Goal: Connect with others: Connect with others

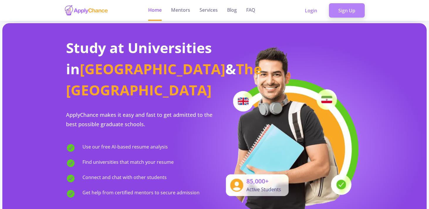
click at [352, 11] on link "Sign Up" at bounding box center [347, 10] width 36 height 15
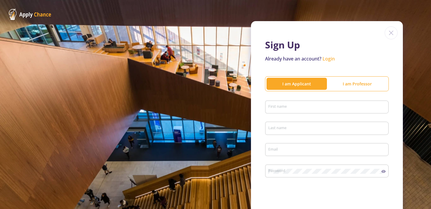
click at [288, 108] on input "First name" at bounding box center [328, 107] width 120 height 5
type input "Zahra"
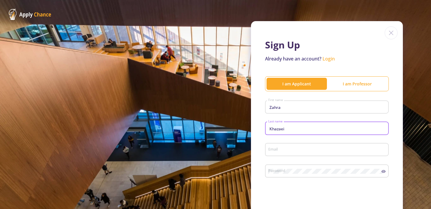
type input "Khazaei"
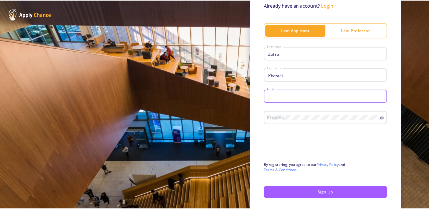
scroll to position [54, 0]
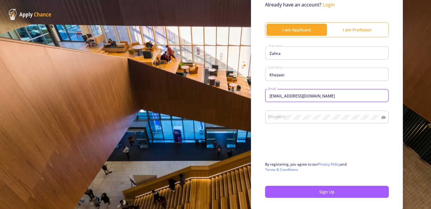
drag, startPoint x: 329, startPoint y: 97, endPoint x: 242, endPoint y: 96, distance: 86.2
click at [244, 97] on div "Sign Up Already have an account? Login I am Applicant I am [PERSON_NAME] First …" at bounding box center [215, 89] width 431 height 287
type input "[EMAIL_ADDRESS][DOMAIN_NAME]"
click at [383, 116] on div "Password" at bounding box center [327, 115] width 124 height 15
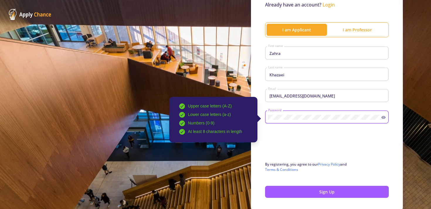
click at [383, 116] on icon at bounding box center [383, 117] width 5 height 5
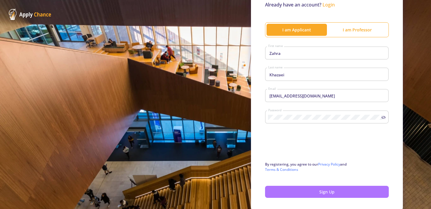
click at [311, 191] on button "Sign Up" at bounding box center [327, 192] width 124 height 12
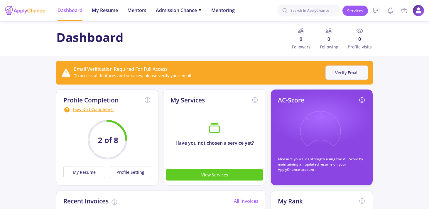
click at [339, 73] on button "Verify Email" at bounding box center [346, 72] width 43 height 14
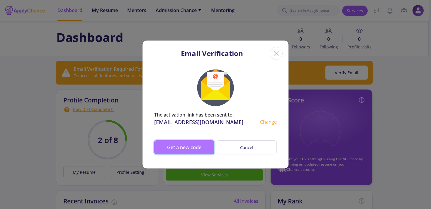
click at [192, 147] on button "Get a new code" at bounding box center [184, 147] width 60 height 14
click at [199, 145] on button "Get a new code" at bounding box center [184, 147] width 60 height 14
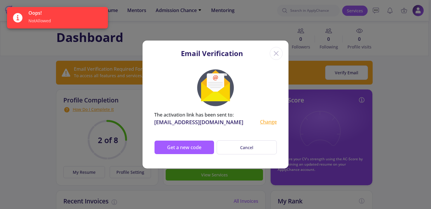
click at [273, 52] on icon "Close" at bounding box center [275, 53] width 9 height 9
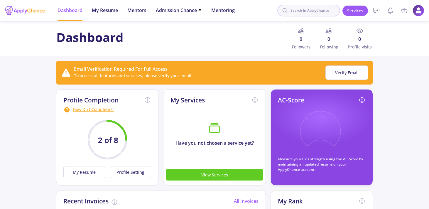
click at [331, 11] on input at bounding box center [308, 11] width 63 height 12
type input "[PERSON_NAME]"
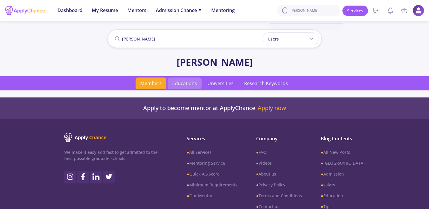
click at [181, 84] on span "Educations" at bounding box center [184, 83] width 34 height 12
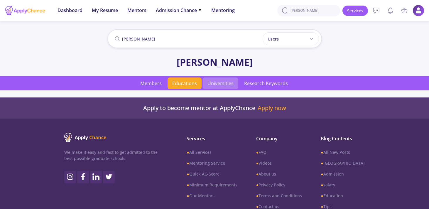
click at [222, 86] on span "Universities" at bounding box center [220, 83] width 35 height 12
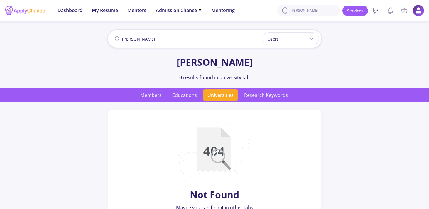
scroll to position [53, 0]
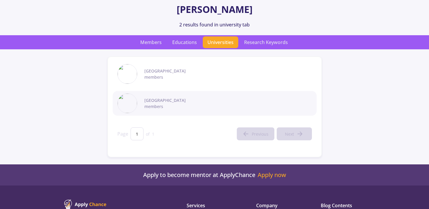
click at [165, 100] on span "[GEOGRAPHIC_DATA]" at bounding box center [227, 100] width 167 height 6
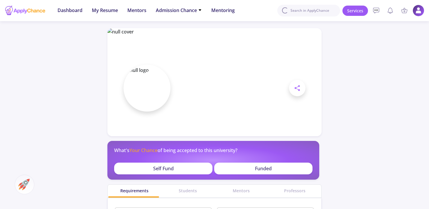
click at [35, 12] on div at bounding box center [25, 10] width 41 height 15
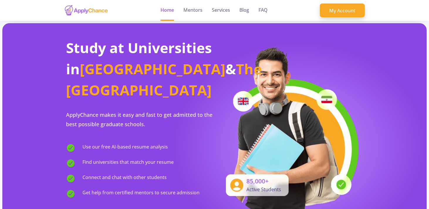
click at [97, 10] on img at bounding box center [86, 10] width 44 height 11
click at [346, 8] on link "My Account" at bounding box center [342, 11] width 45 height 14
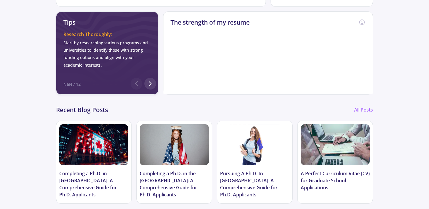
scroll to position [251, 0]
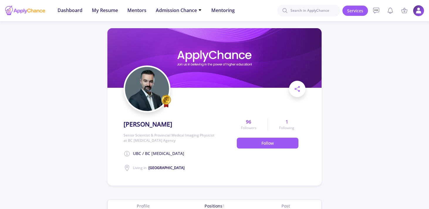
click at [417, 12] on img at bounding box center [417, 10] width 11 height 11
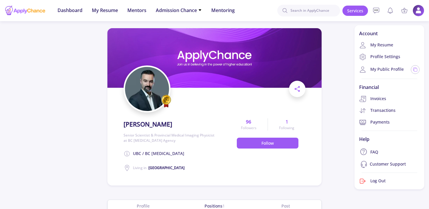
click at [327, 72] on section "[PERSON_NAME] Senior Scientist & Provincial Medical Imaging Physicist at BC [ME…" at bounding box center [214, 156] width 429 height 270
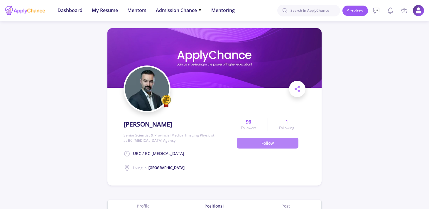
click at [262, 145] on button "Follow" at bounding box center [268, 142] width 62 height 11
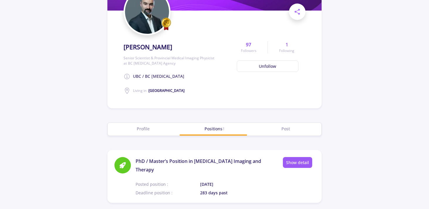
scroll to position [83, 0]
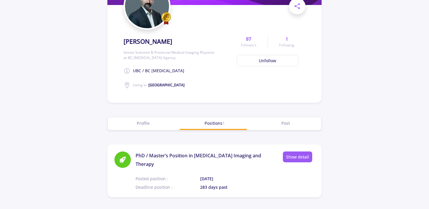
click at [151, 124] on div "Profile" at bounding box center [143, 123] width 71 height 6
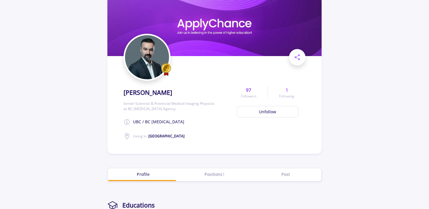
scroll to position [42, 0]
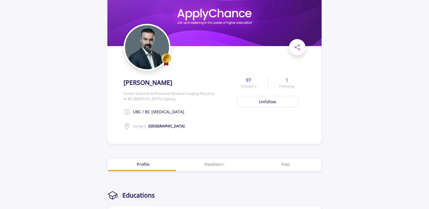
click at [210, 166] on div "Positions 1" at bounding box center [214, 164] width 71 height 6
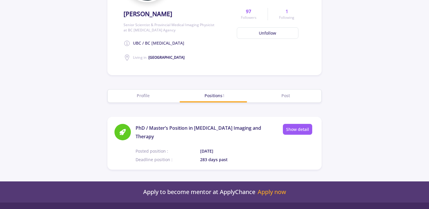
scroll to position [114, 0]
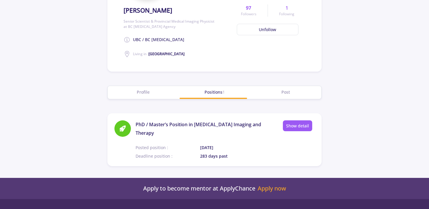
click at [159, 93] on div "Profile" at bounding box center [143, 92] width 71 height 6
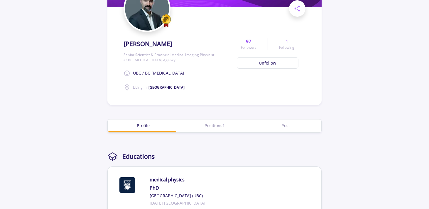
scroll to position [86, 0]
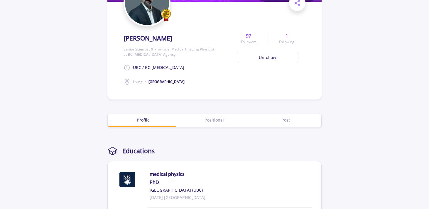
click at [288, 123] on div "Post" at bounding box center [285, 120] width 71 height 13
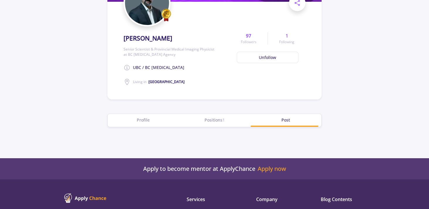
click at [160, 123] on div "Profile" at bounding box center [143, 120] width 71 height 13
